Goal: Check status: Check status

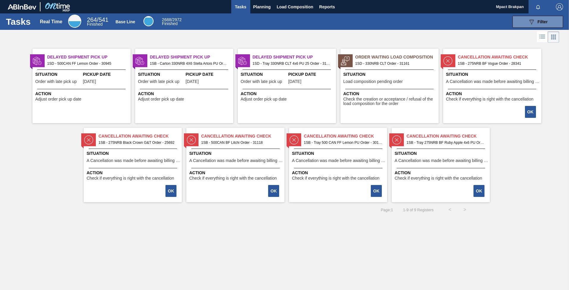
click at [383, 82] on span "Load composition pending order" at bounding box center [374, 81] width 60 height 4
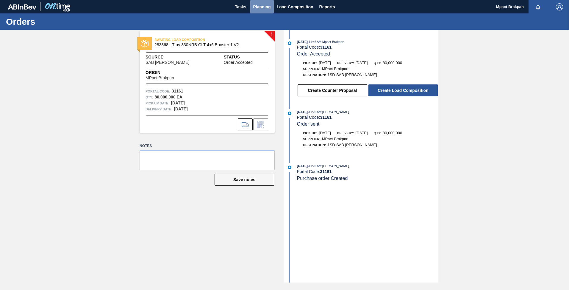
click at [259, 6] on span "Planning" at bounding box center [262, 6] width 18 height 7
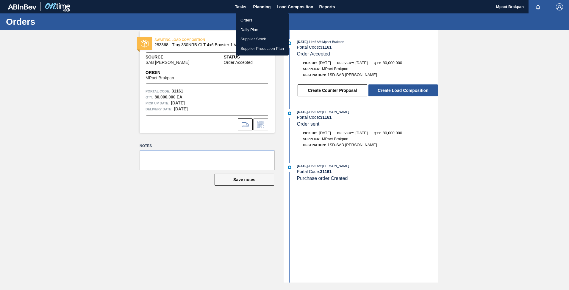
click at [249, 18] on li "Orders" at bounding box center [262, 20] width 53 height 10
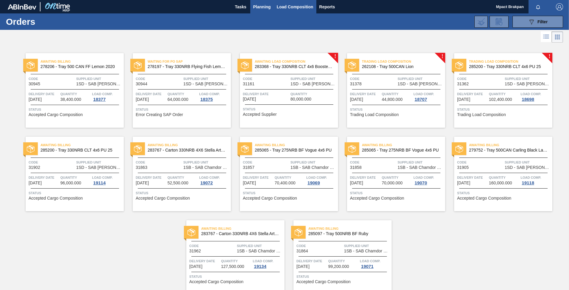
click at [298, 5] on span "Load Composition" at bounding box center [295, 6] width 37 height 7
